Goal: Task Accomplishment & Management: Manage account settings

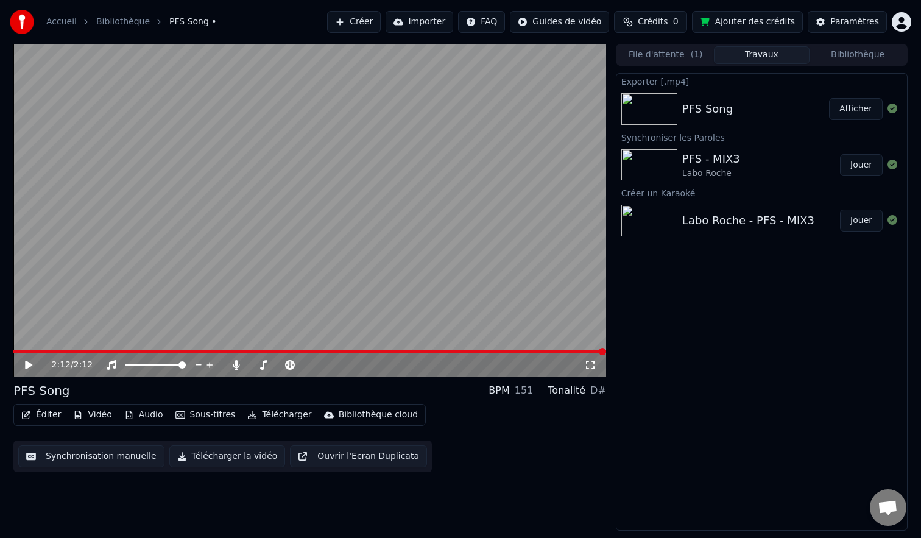
click at [108, 24] on link "Bibliothèque" at bounding box center [123, 22] width 54 height 12
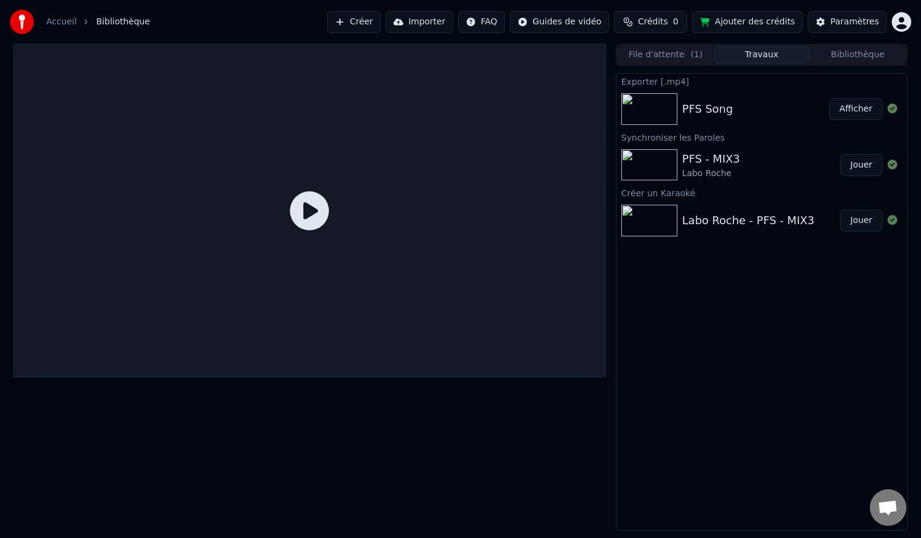
click at [66, 23] on link "Accueil" at bounding box center [61, 22] width 30 height 12
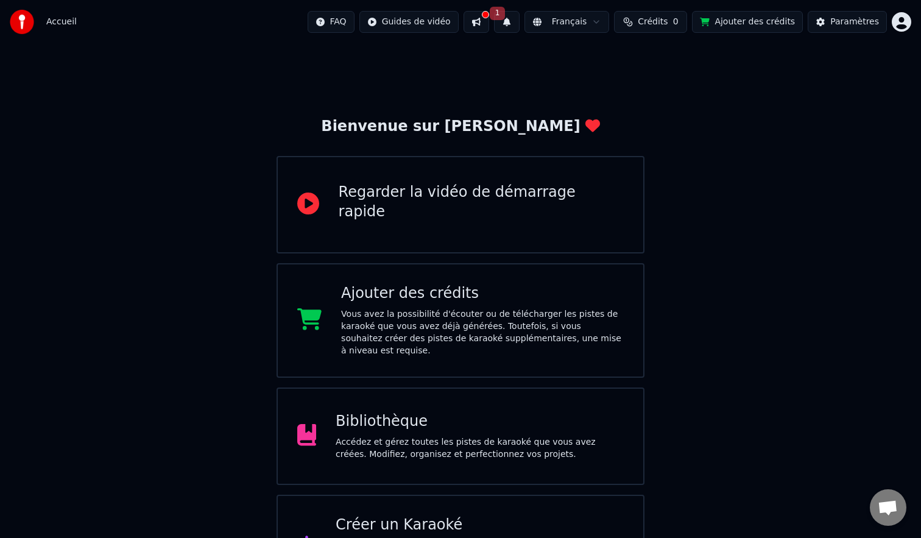
click at [651, 16] on span "Crédits" at bounding box center [652, 22] width 30 height 12
click at [757, 26] on button "Ajouter des crédits" at bounding box center [747, 22] width 111 height 22
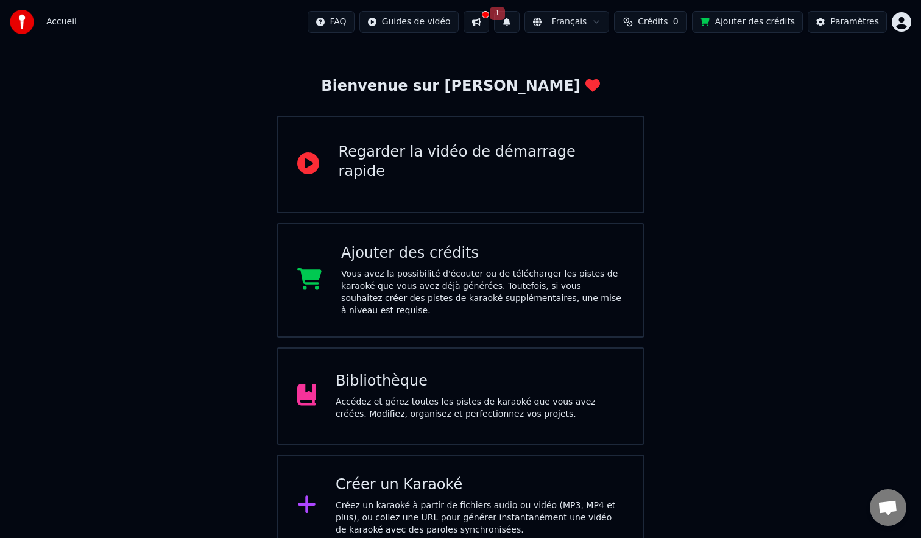
scroll to position [40, 0]
click at [387, 388] on div "Bibliothèque" at bounding box center [479, 381] width 288 height 19
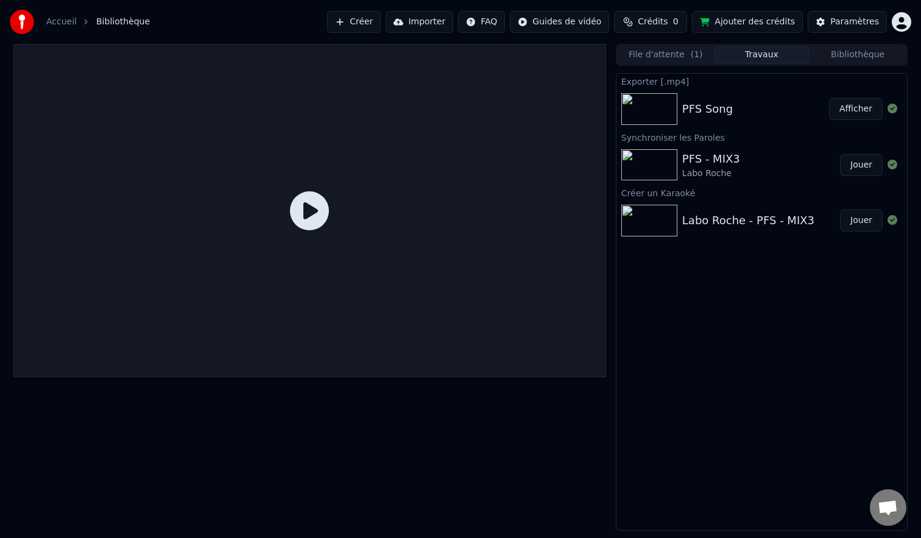
click at [662, 100] on img at bounding box center [649, 109] width 56 height 32
click at [676, 142] on div "Synchroniser les Paroles" at bounding box center [761, 137] width 290 height 15
click at [665, 210] on img at bounding box center [649, 221] width 56 height 32
click at [901, 25] on html "Accueil Bibliothèque Créer Importer FAQ Guides de vidéo Crédits 0 Ajouter des c…" at bounding box center [460, 269] width 921 height 538
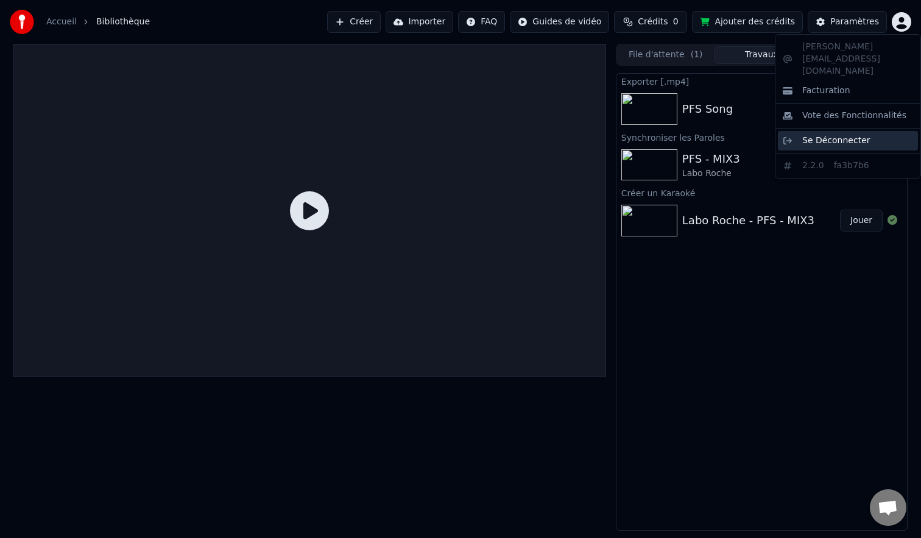
click at [829, 135] on span "Se Déconnecter" at bounding box center [836, 141] width 68 height 12
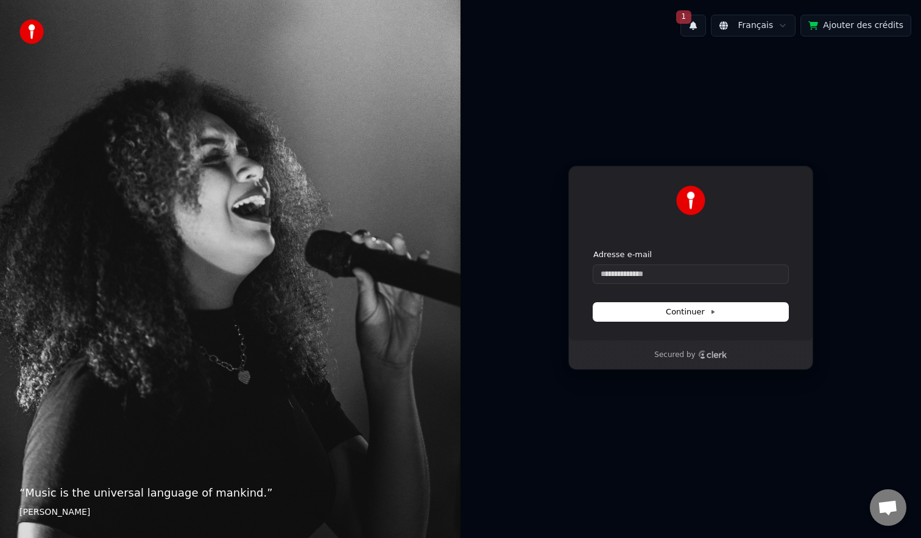
click at [694, 198] on img at bounding box center [690, 200] width 29 height 29
click at [687, 356] on p "Secured by" at bounding box center [674, 355] width 41 height 10
click at [711, 354] on icon "Clerk logo" at bounding box center [712, 354] width 29 height 9
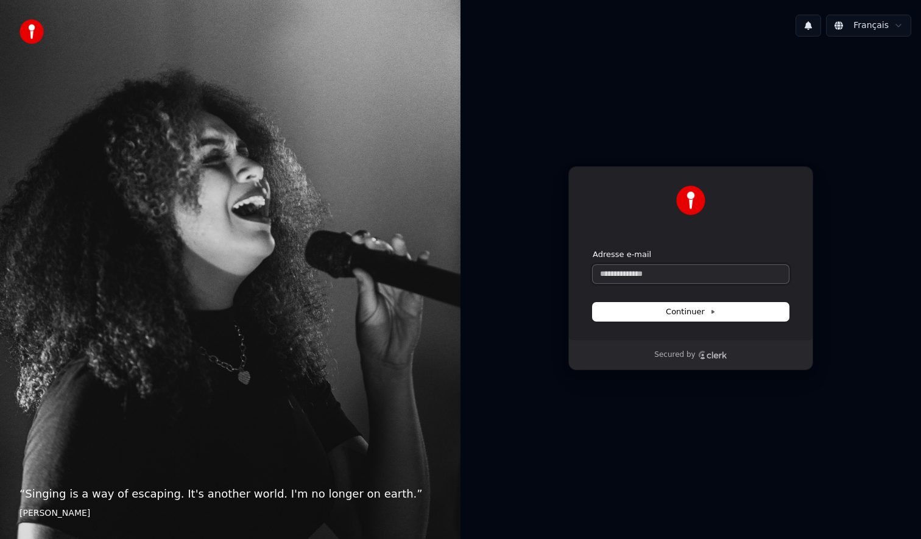
click at [639, 272] on input "Adresse e-mail" at bounding box center [690, 274] width 196 height 18
click at [678, 312] on span "Continuer" at bounding box center [690, 311] width 50 height 11
type input "**********"
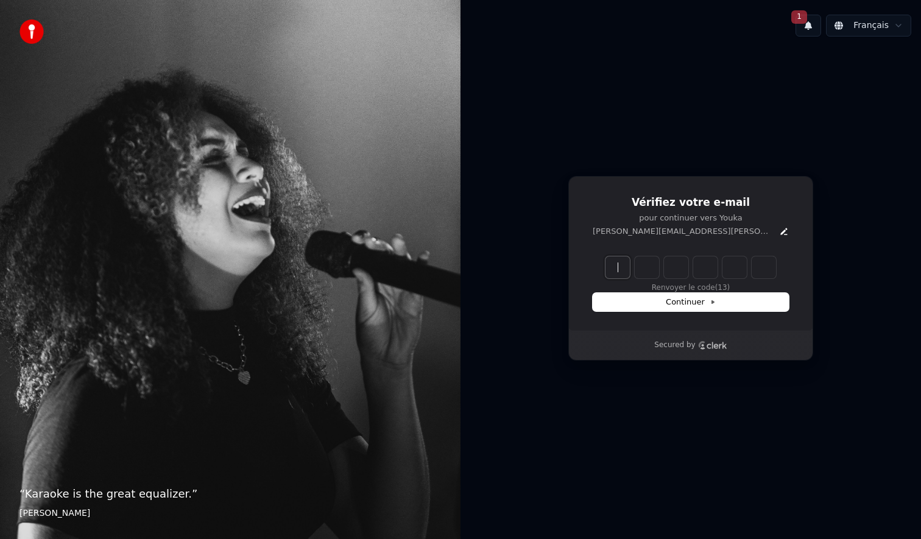
click at [623, 263] on input "Enter verification code" at bounding box center [702, 267] width 195 height 22
type input "******"
